Goal: Task Accomplishment & Management: Use online tool/utility

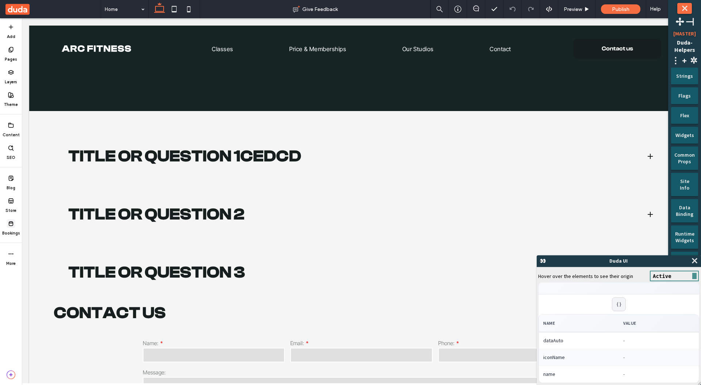
click at [12, 233] on label "Bookings" at bounding box center [11, 232] width 18 height 8
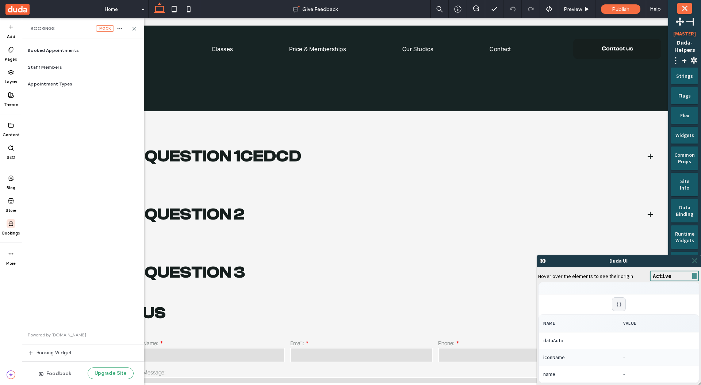
click at [696, 263] on span "⤬" at bounding box center [694, 260] width 7 height 9
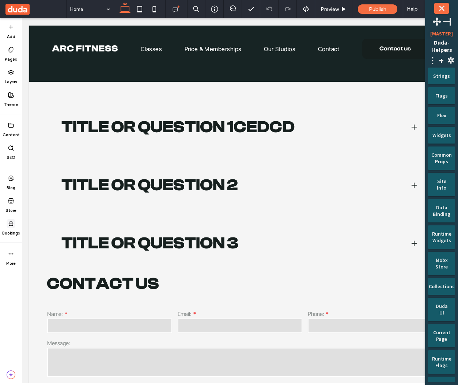
click at [11, 225] on icon at bounding box center [11, 224] width 6 height 6
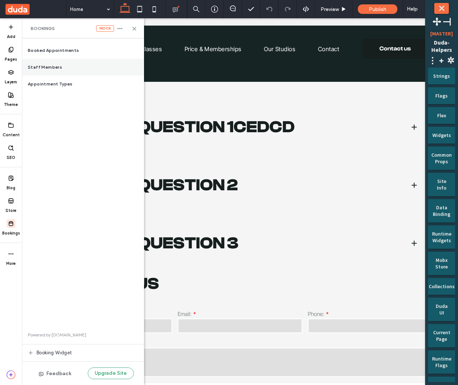
click at [73, 64] on div "Staff Members" at bounding box center [83, 67] width 122 height 17
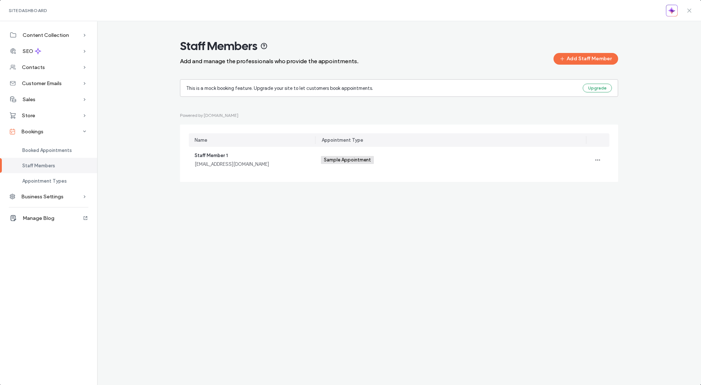
click at [688, 11] on use at bounding box center [689, 10] width 3 height 3
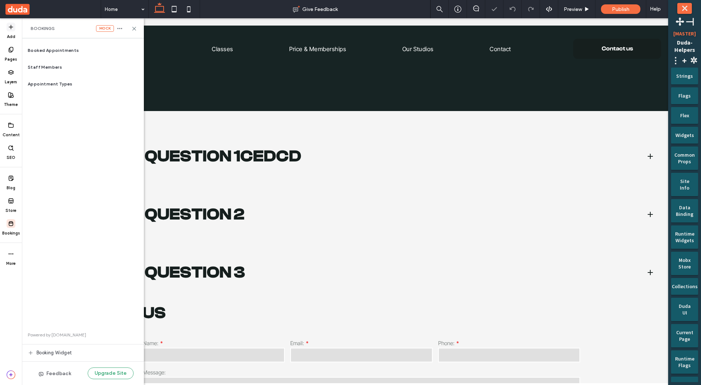
click at [9, 26] on icon at bounding box center [11, 27] width 6 height 6
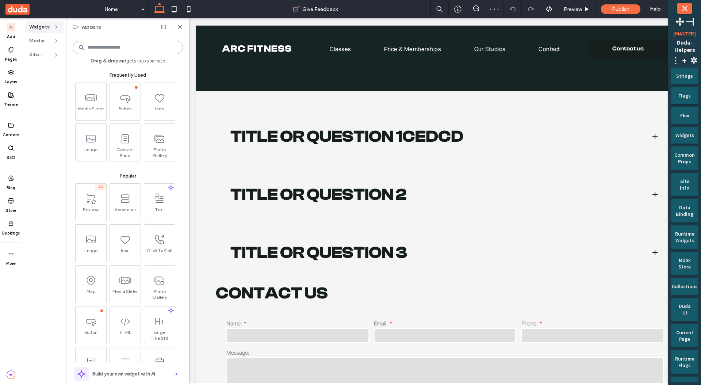
click at [97, 48] on input at bounding box center [128, 47] width 110 height 13
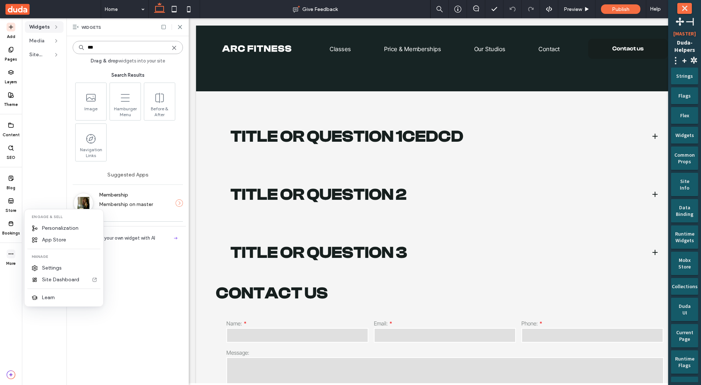
type input "***"
click at [11, 256] on icon at bounding box center [11, 254] width 6 height 6
click at [58, 239] on span "App Store" at bounding box center [54, 239] width 24 height 7
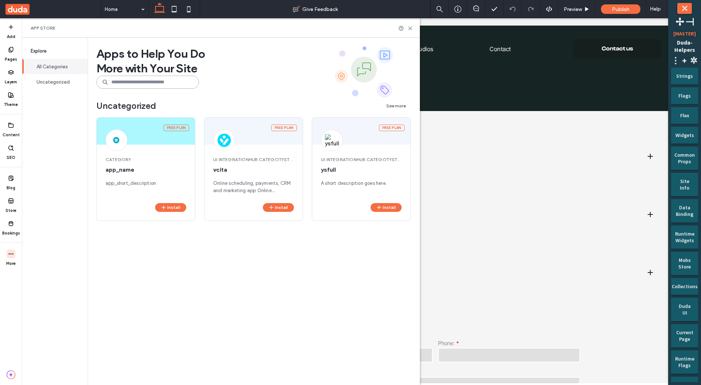
click at [135, 81] on input at bounding box center [147, 82] width 103 height 13
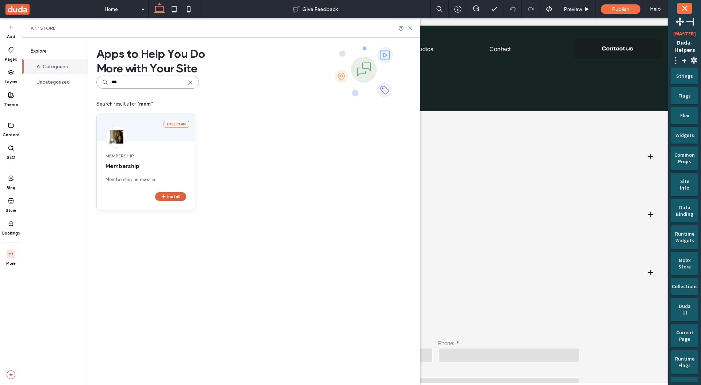
type input "***"
click at [180, 198] on button "Install" at bounding box center [170, 196] width 31 height 9
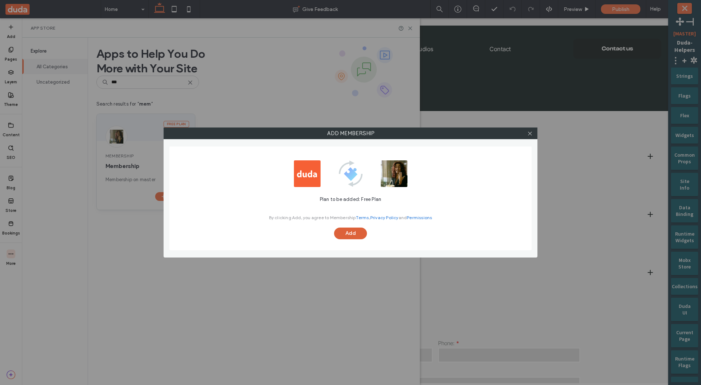
click at [352, 236] on button "Add" at bounding box center [350, 234] width 33 height 12
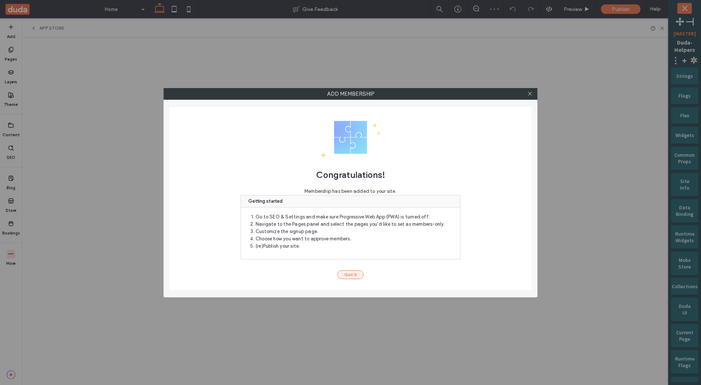
click at [343, 276] on button "Got It" at bounding box center [351, 274] width 26 height 9
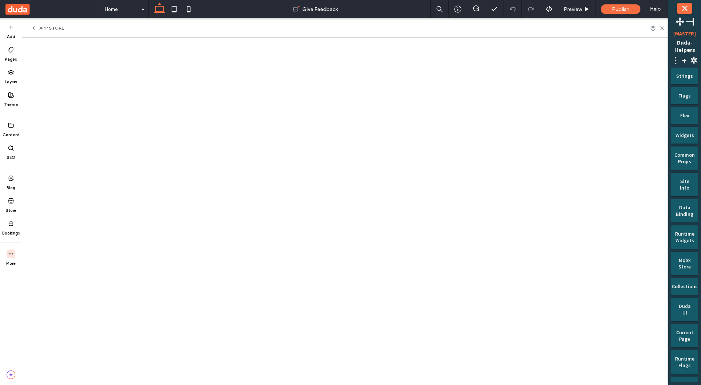
click at [18, 316] on div "Add Pages Layers Theme Content SEO Blog Store Bookings More" at bounding box center [11, 201] width 22 height 367
click at [20, 294] on div "Add Pages Layers Theme Content SEO Blog Store Bookings More" at bounding box center [11, 201] width 22 height 367
